Goal: Information Seeking & Learning: Learn about a topic

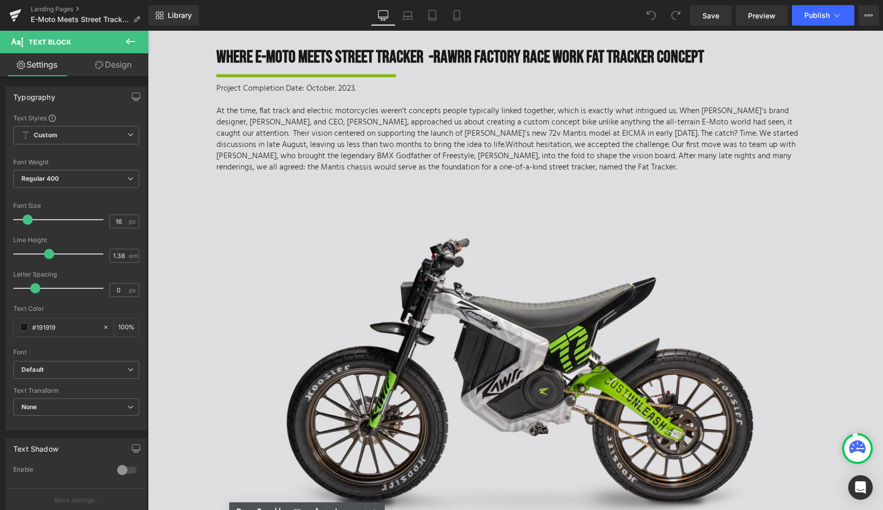
scroll to position [351, 0]
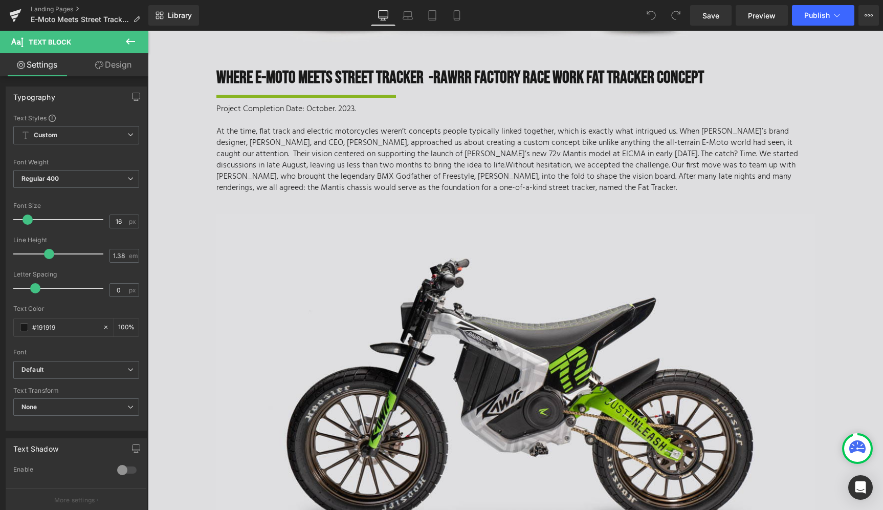
click at [365, 144] on p "At the time, flat track and electric motorcycles weren’t concepts people typica…" at bounding box center [515, 160] width 599 height 68
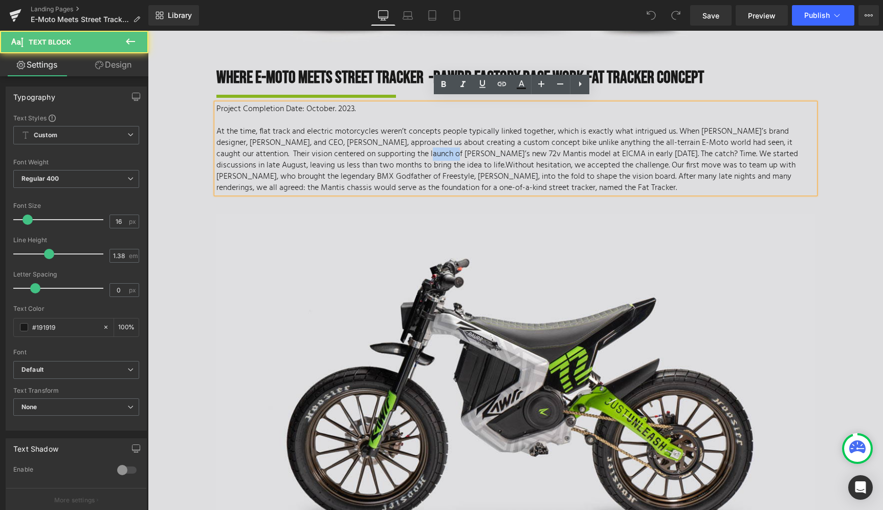
click at [365, 144] on p "At the time, flat track and electric motorcycles weren’t concepts people typica…" at bounding box center [515, 160] width 599 height 68
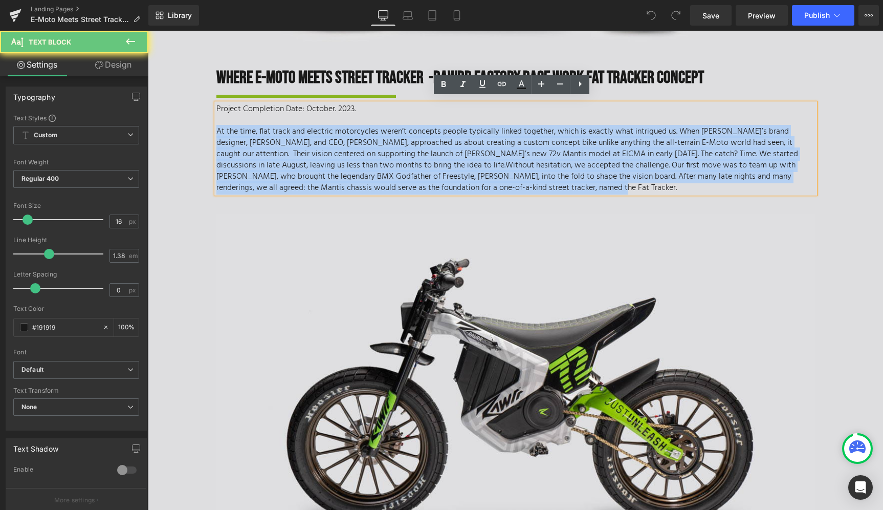
click at [365, 144] on p "At the time, flat track and electric motorcycles weren’t concepts people typica…" at bounding box center [515, 160] width 599 height 68
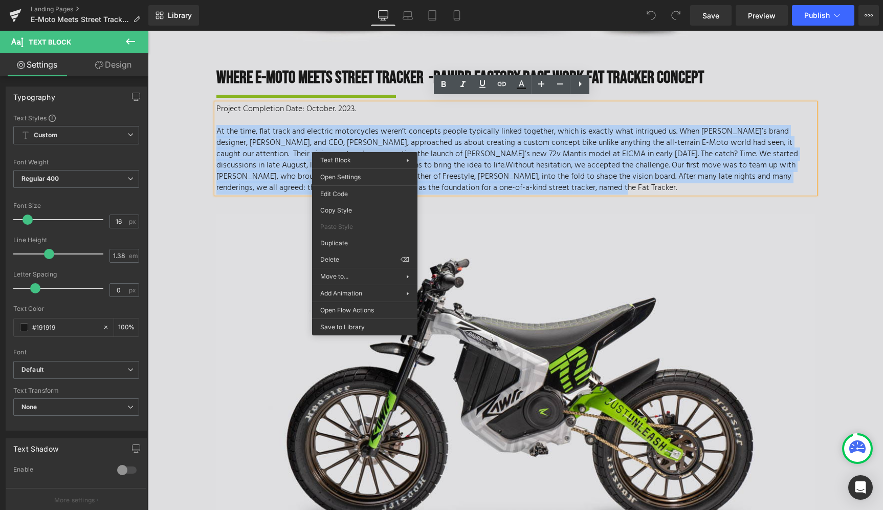
click at [273, 165] on span "Without hesitation, we accepted the challenge. Our first move was to team up wi…" at bounding box center [505, 177] width 579 height 36
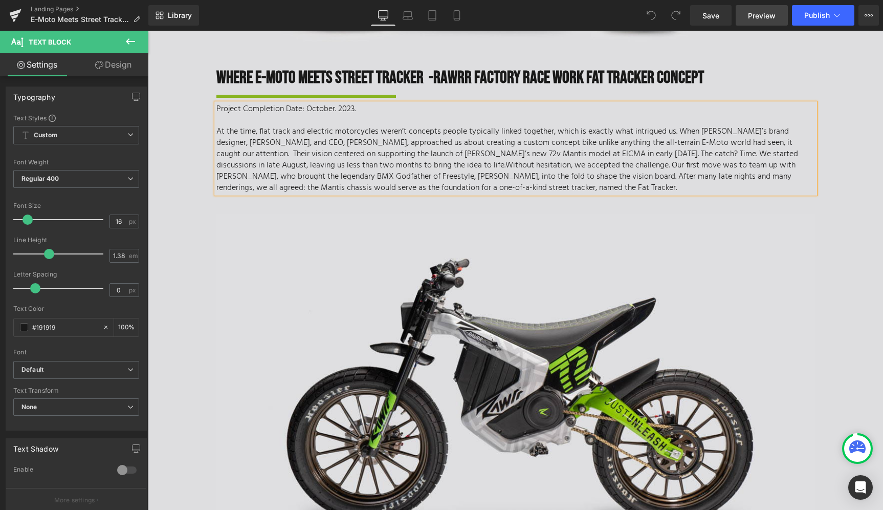
click at [759, 20] on span "Preview" at bounding box center [762, 15] width 28 height 11
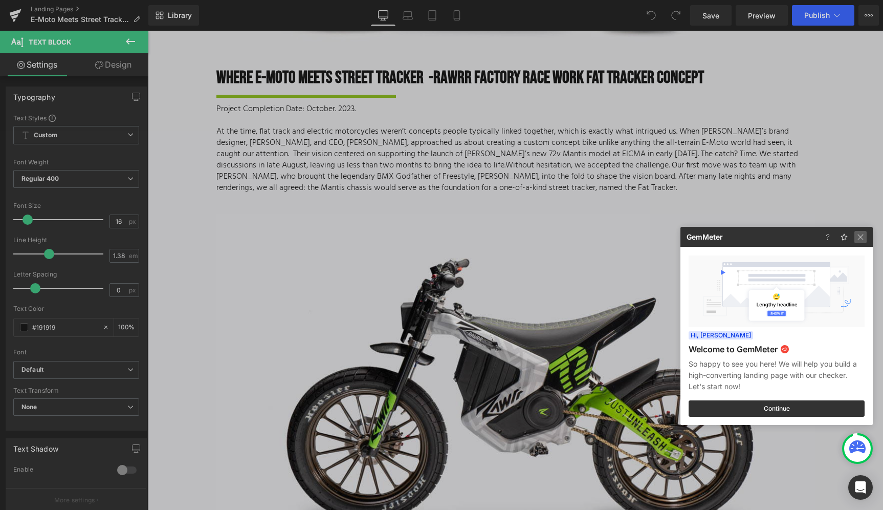
click at [858, 233] on img at bounding box center [860, 237] width 12 height 12
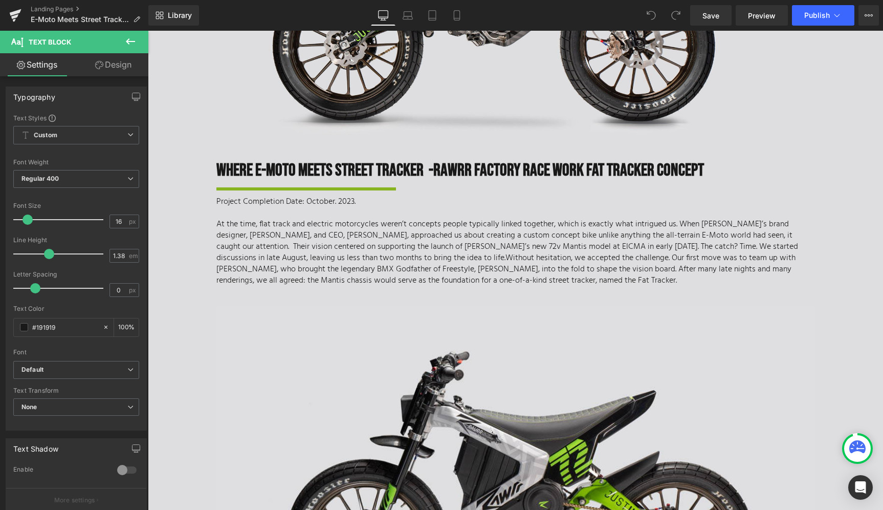
scroll to position [264, 0]
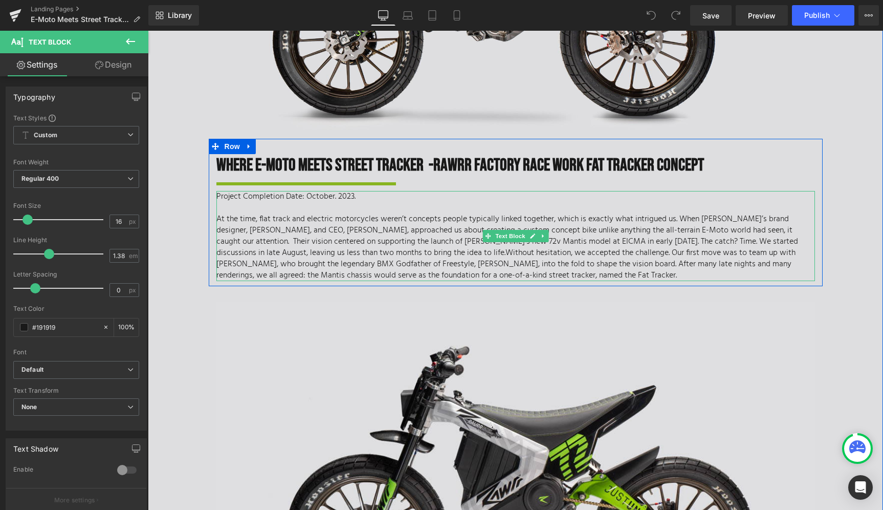
click at [466, 268] on p "At the time, flat track and electric motorcycles weren’t concepts people typica…" at bounding box center [515, 247] width 599 height 68
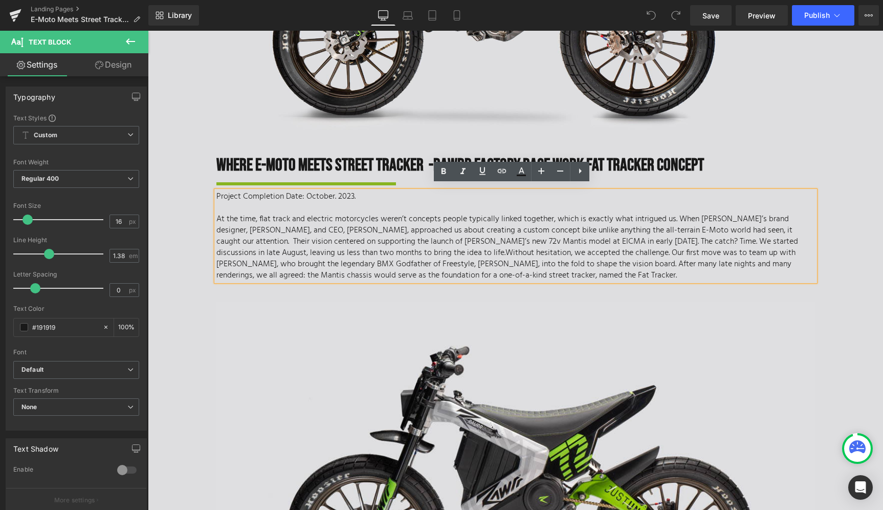
click at [466, 268] on p "At the time, flat track and electric motorcycles weren’t concepts people typica…" at bounding box center [515, 247] width 599 height 68
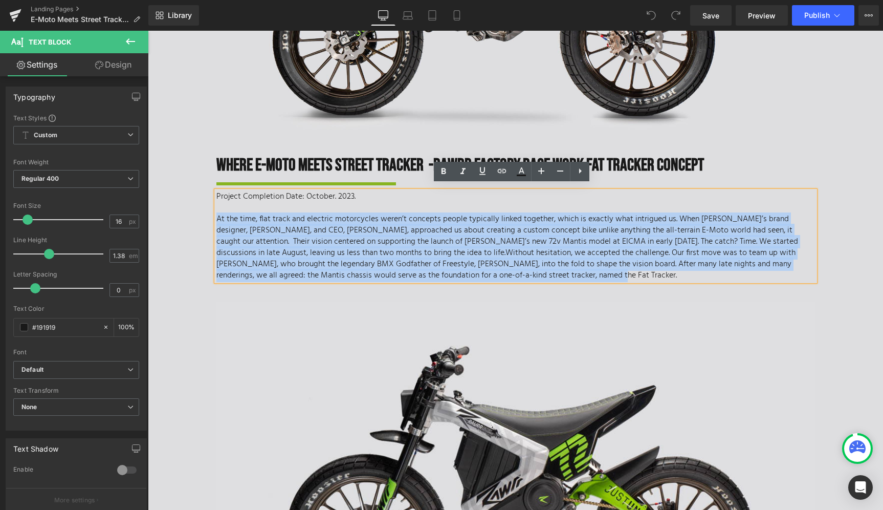
drag, startPoint x: 467, startPoint y: 269, endPoint x: 215, endPoint y: 211, distance: 258.4
click at [216, 213] on p "At the time, flat track and electric motorcycles weren’t concepts people typica…" at bounding box center [515, 247] width 599 height 68
